Goal: Task Accomplishment & Management: Manage account settings

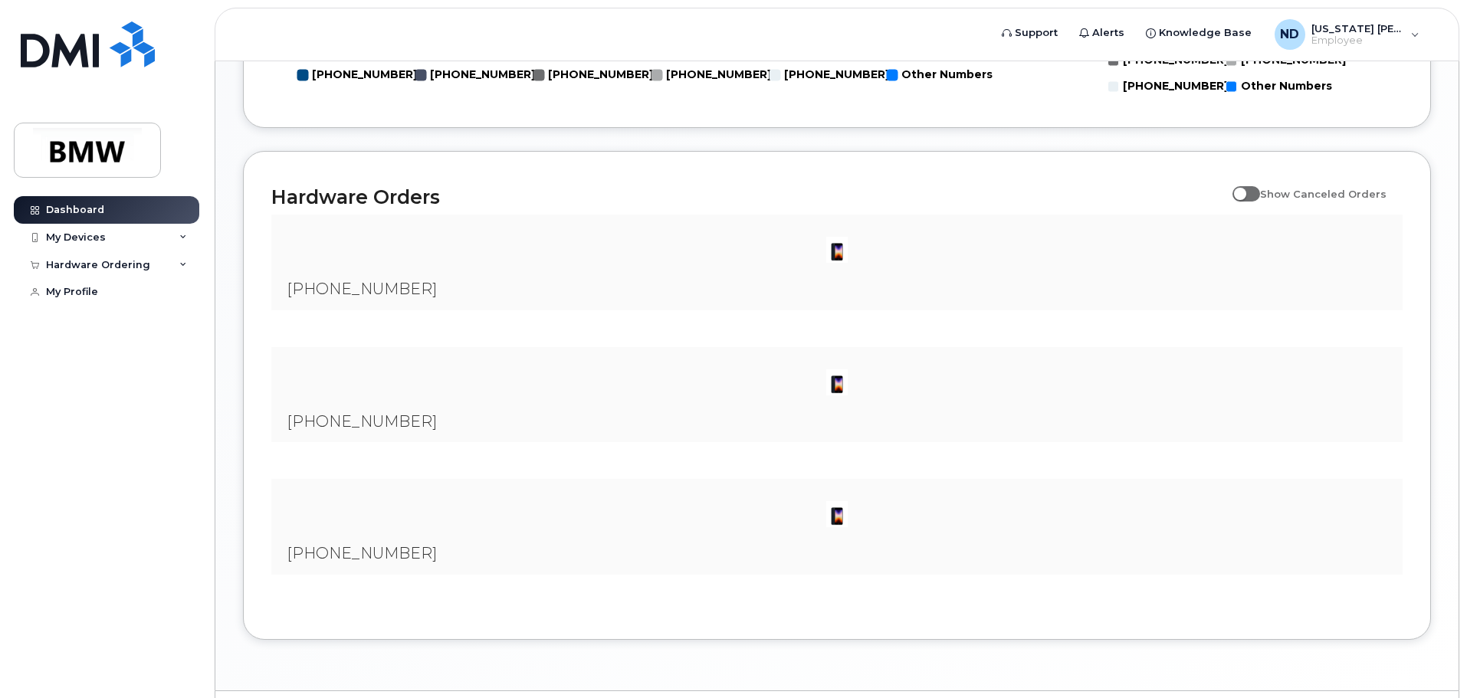
scroll to position [962, 0]
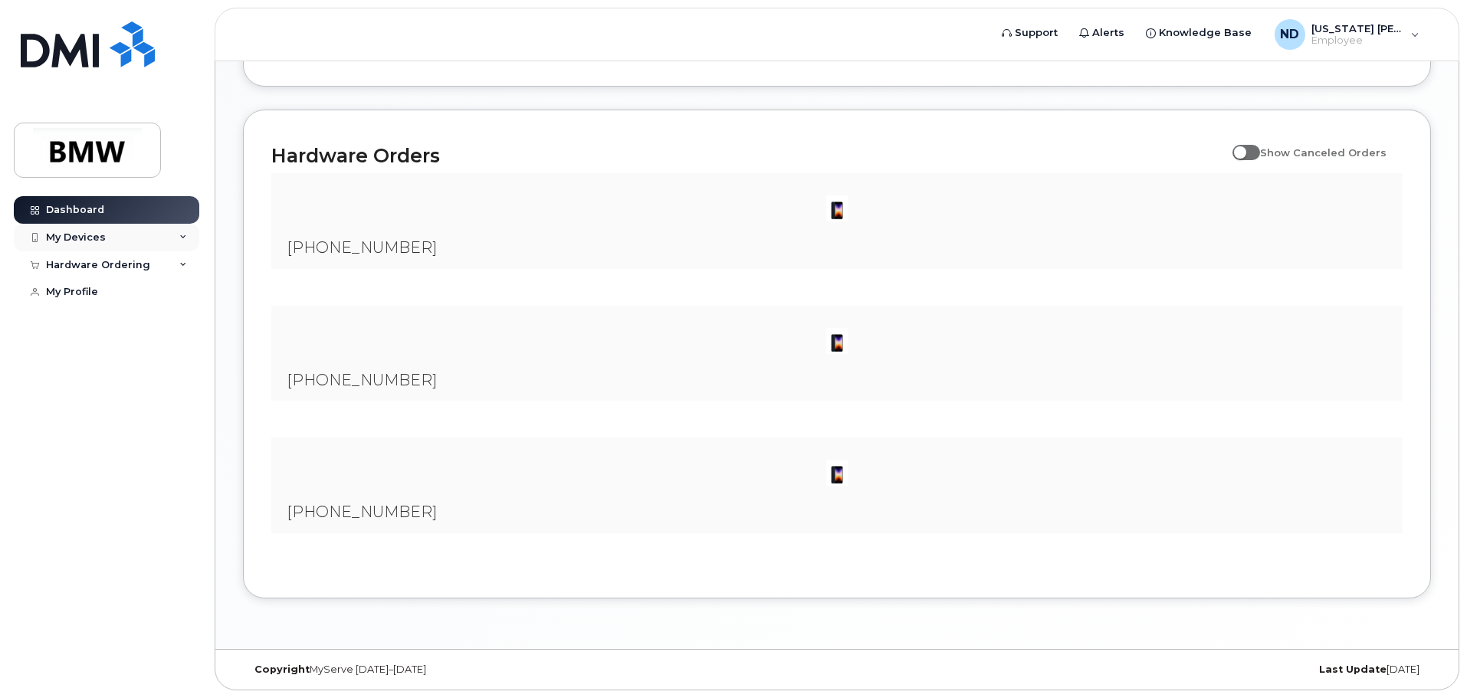
click at [93, 244] on div "My Devices" at bounding box center [106, 238] width 185 height 28
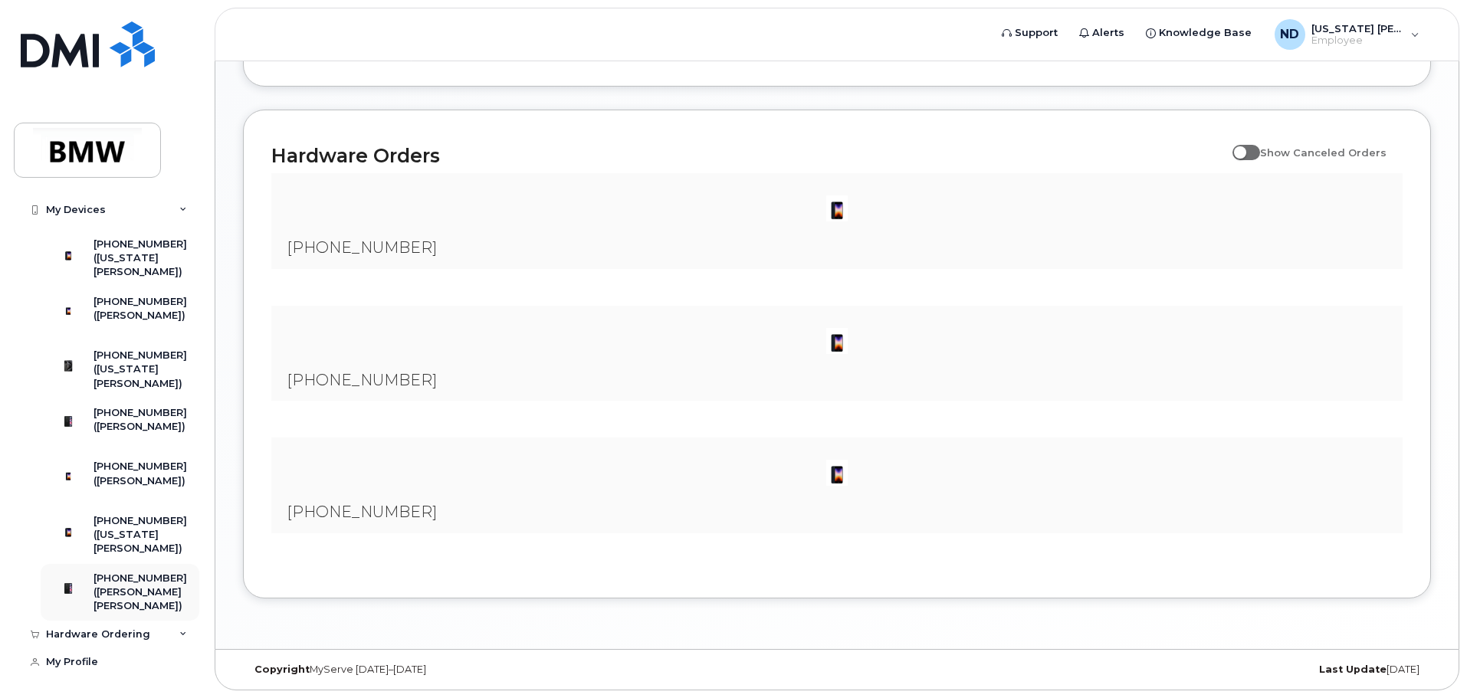
scroll to position [124, 0]
click at [97, 661] on link "My Profile" at bounding box center [106, 662] width 185 height 28
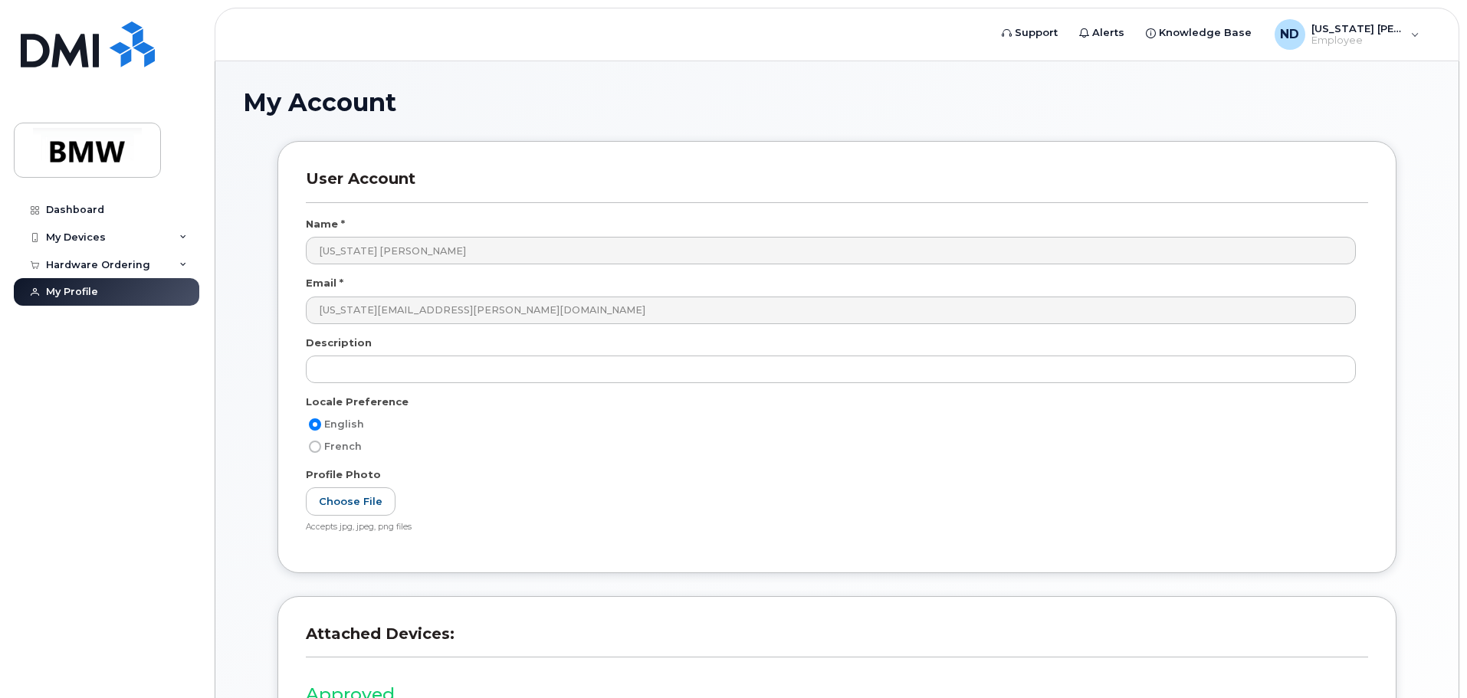
click at [89, 658] on div "Dashboard My Devices Add Device [PHONE_NUMBER] ([US_STATE] [PERSON_NAME]) [PHON…" at bounding box center [108, 435] width 189 height 479
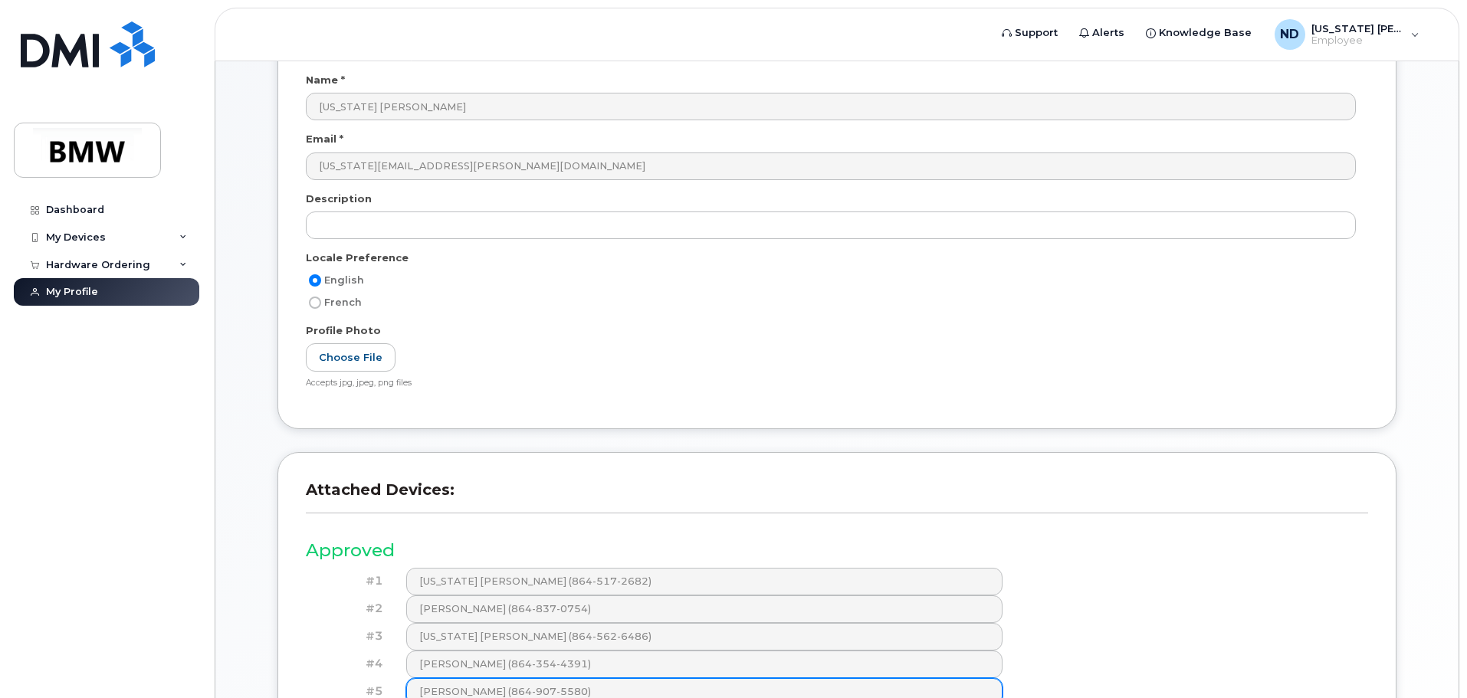
scroll to position [307, 0]
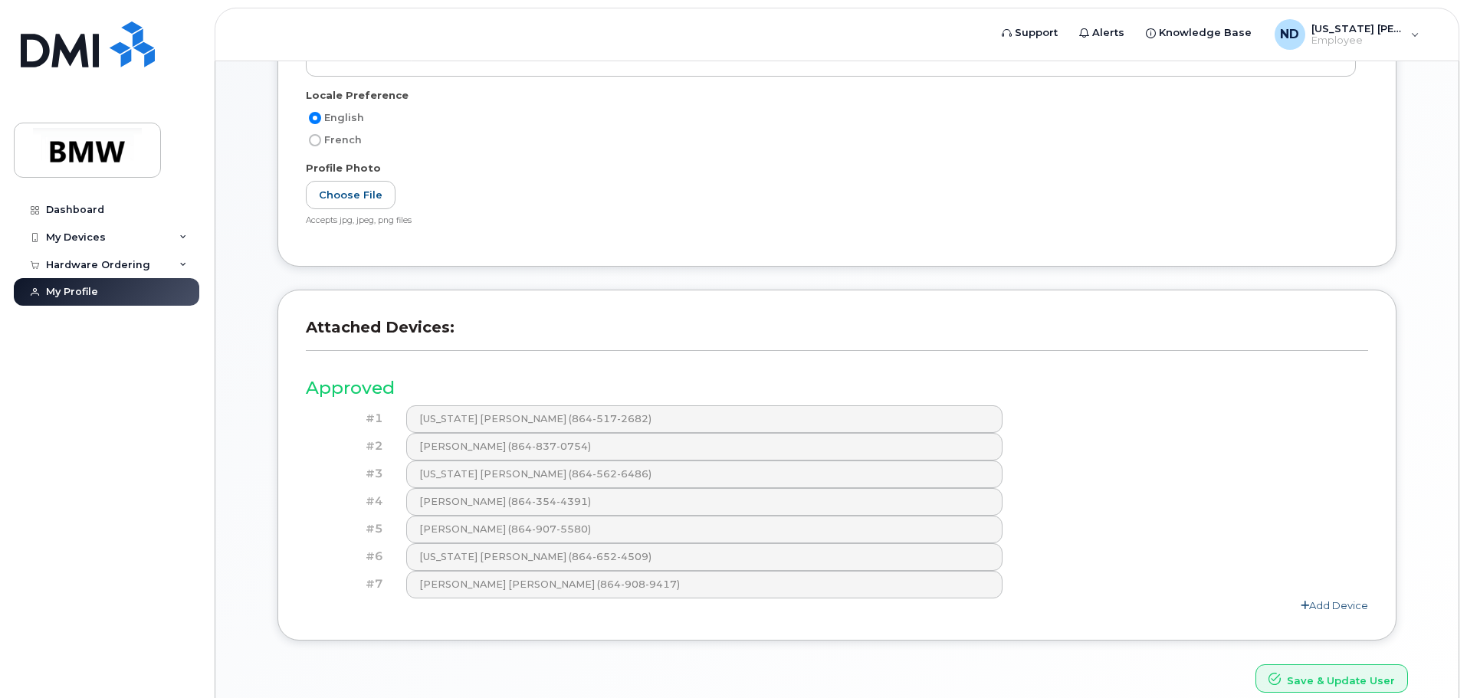
click at [1327, 602] on link "Add Device" at bounding box center [1334, 605] width 67 height 12
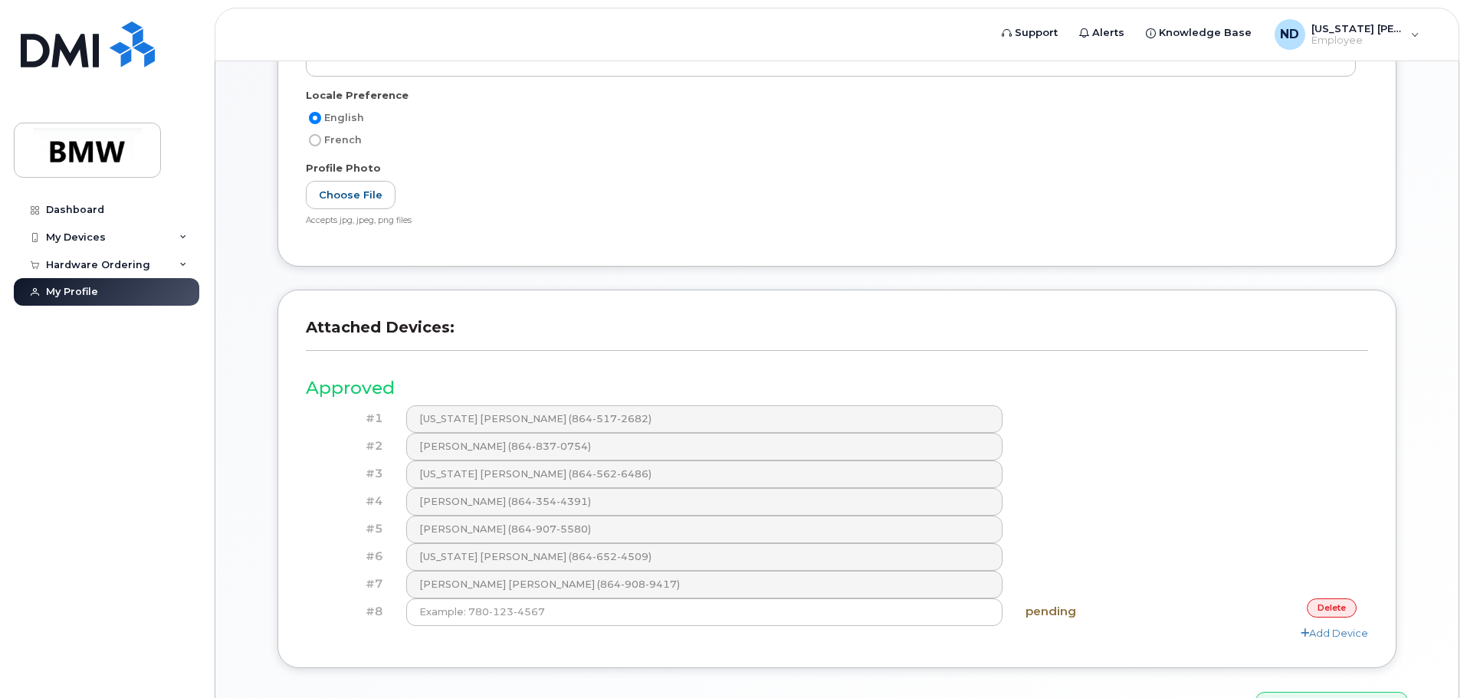
click at [685, 632] on div "Add Device" at bounding box center [837, 633] width 1062 height 15
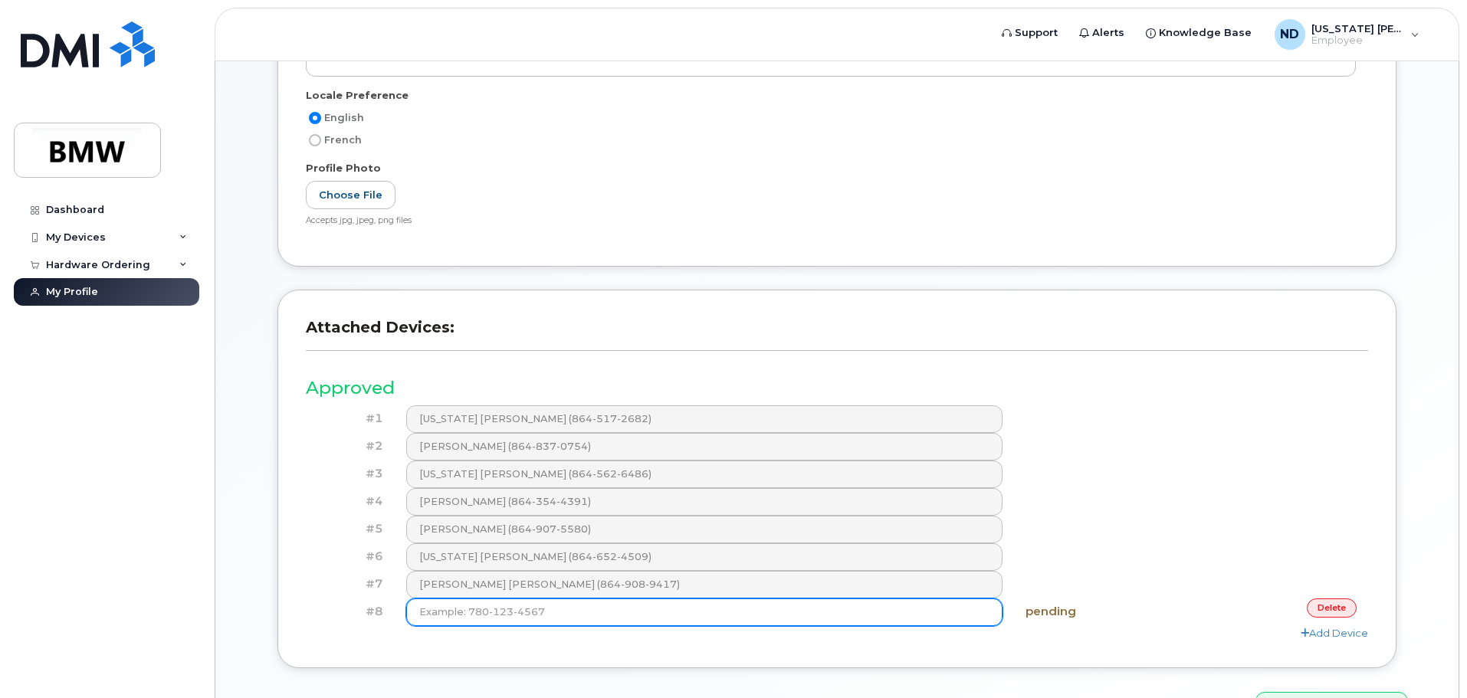
click at [684, 623] on input at bounding box center [704, 613] width 597 height 28
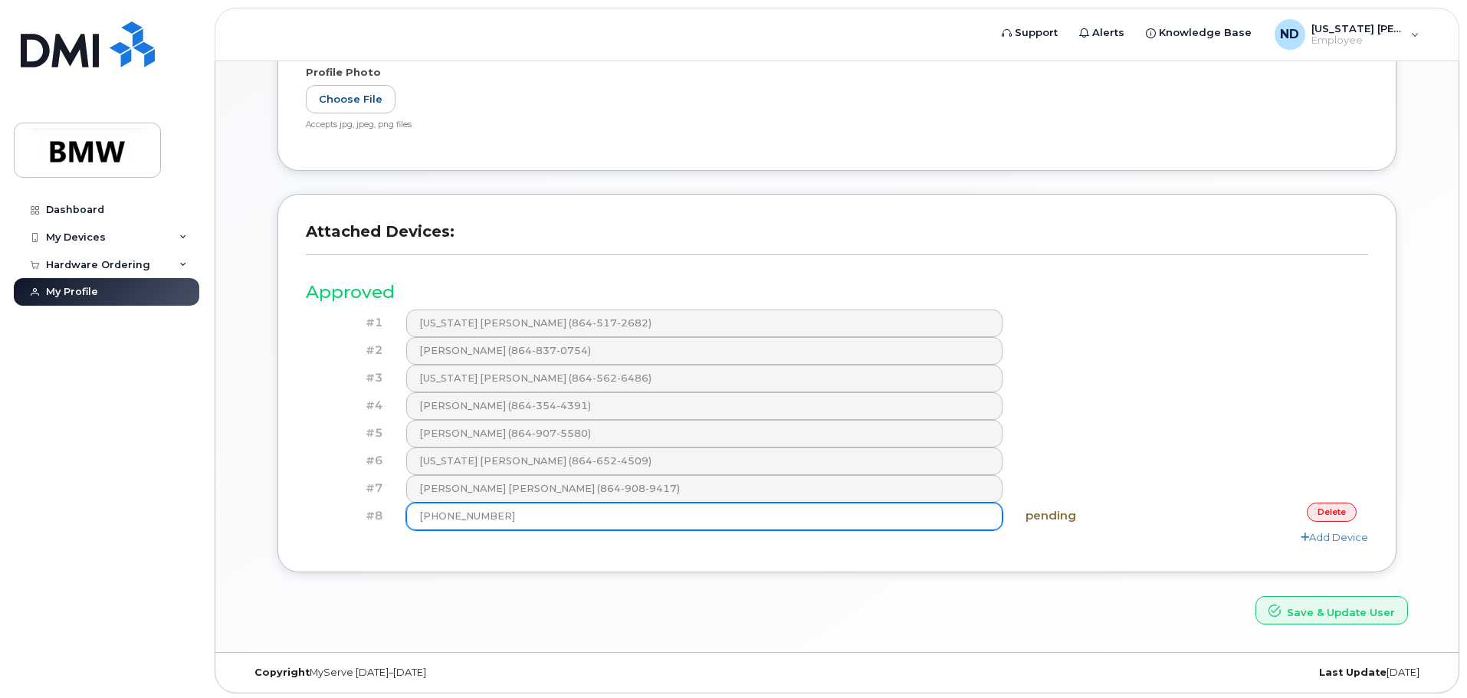
scroll to position [405, 0]
type input "[PHONE_NUMBER]"
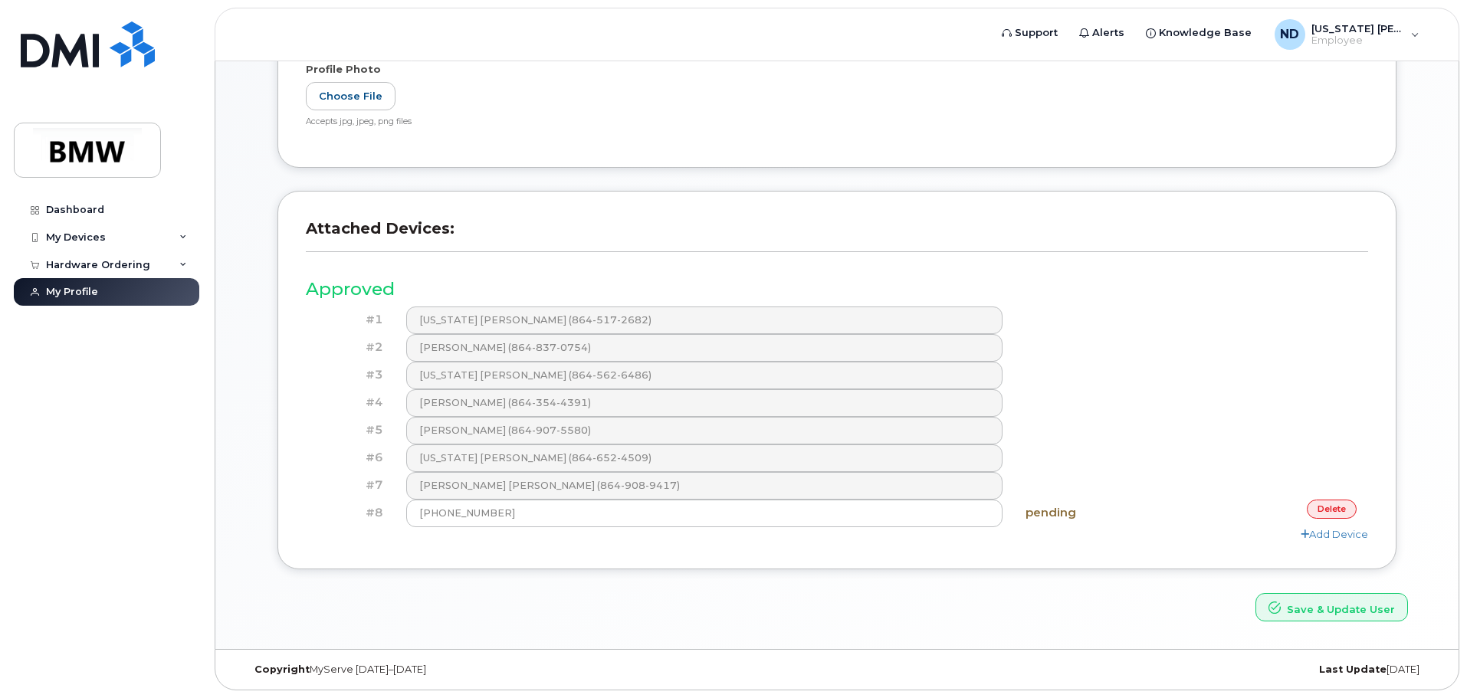
click at [1259, 602] on div "Save & Update User" at bounding box center [836, 607] width 1165 height 28
click at [1271, 602] on button "Save & Update User" at bounding box center [1331, 607] width 153 height 28
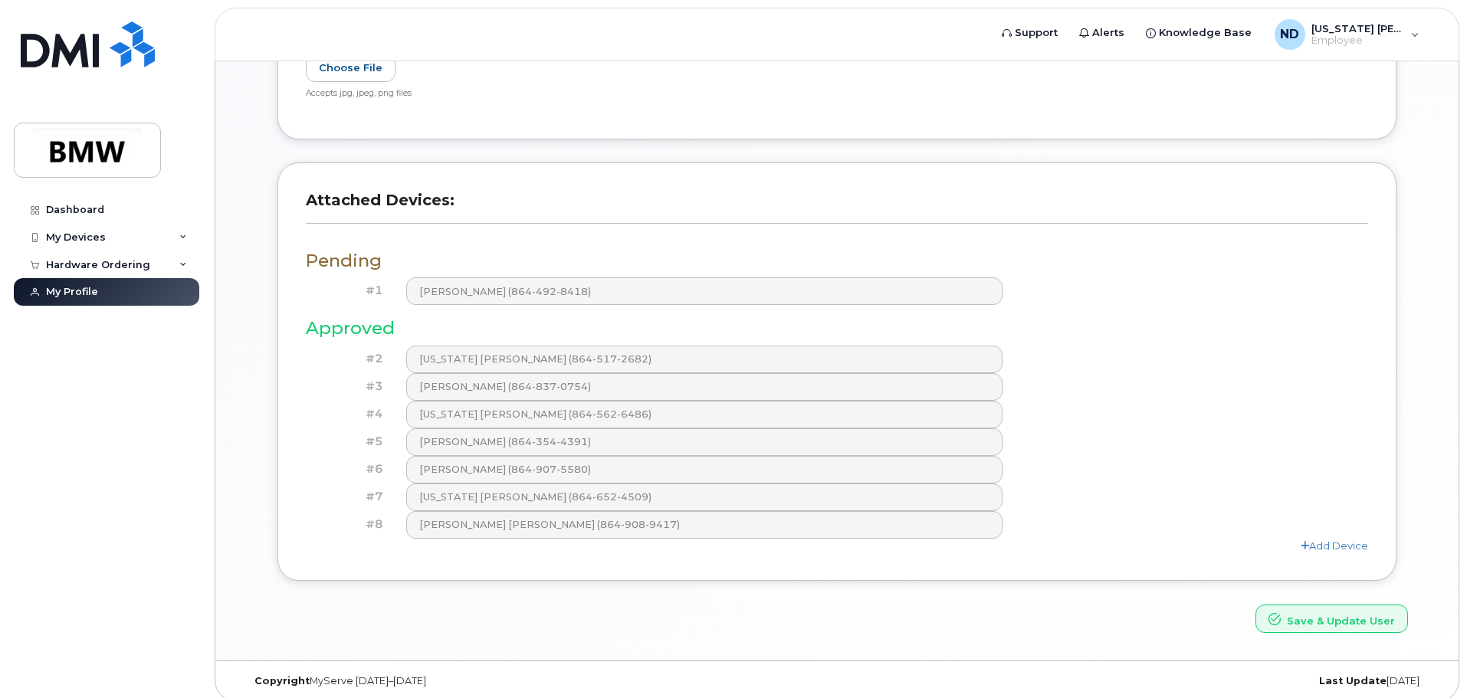
scroll to position [511, 0]
